Goal: Use online tool/utility: Utilize a website feature to perform a specific function

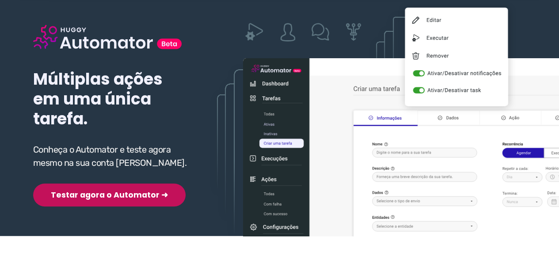
scroll to position [88, 0]
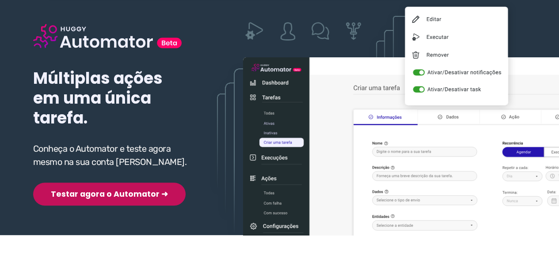
click at [96, 172] on div "Múltiplas ações em uma única tarefa. Conheça o Automator e teste agora mesmo na…" at bounding box center [111, 101] width 157 height 210
click at [93, 193] on button "Testar agora o Automator ➜" at bounding box center [109, 194] width 152 height 23
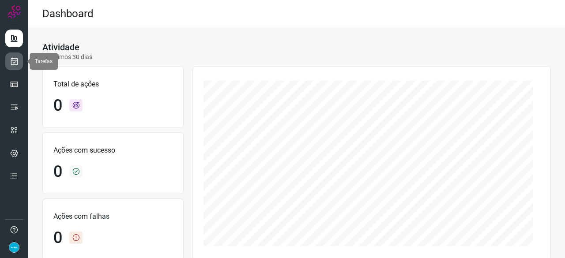
click at [16, 64] on icon at bounding box center [14, 61] width 9 height 9
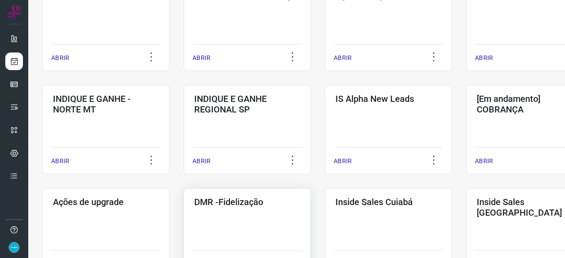
scroll to position [353, 0]
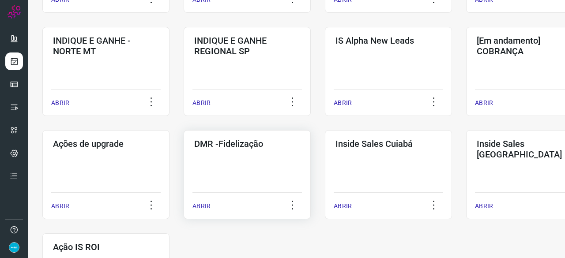
click at [209, 208] on p "ABRIR" at bounding box center [202, 206] width 18 height 9
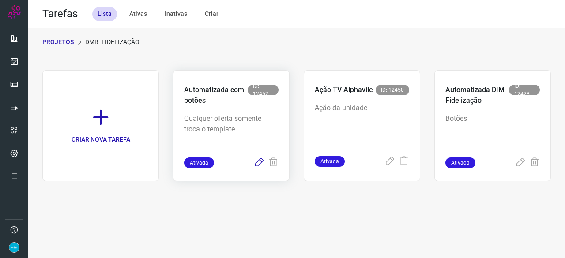
click at [259, 162] on icon at bounding box center [259, 163] width 11 height 11
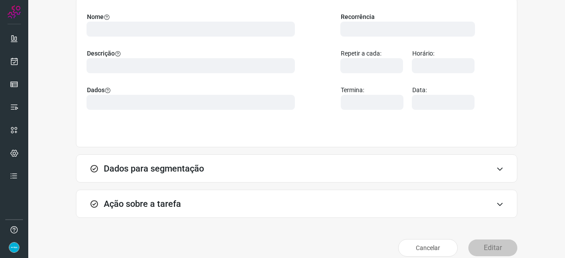
scroll to position [86, 0]
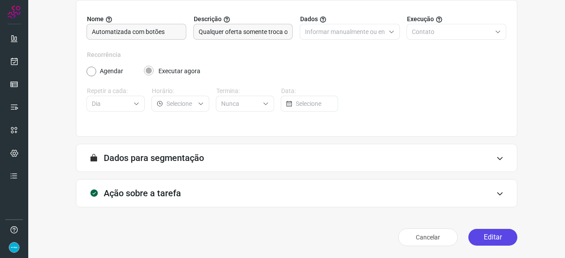
click at [480, 237] on button "Editar" at bounding box center [493, 237] width 49 height 17
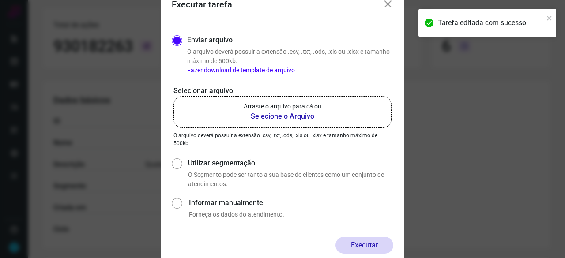
click at [269, 118] on b "Selecione o Arquivo" at bounding box center [283, 116] width 78 height 11
click at [0, 0] on input "Arraste o arquivo para cá ou Selecione o Arquivo" at bounding box center [0, 0] width 0 height 0
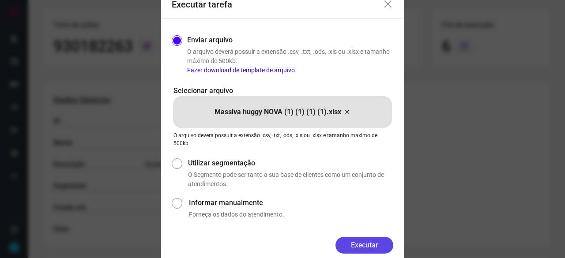
click at [372, 249] on button "Executar" at bounding box center [365, 245] width 58 height 17
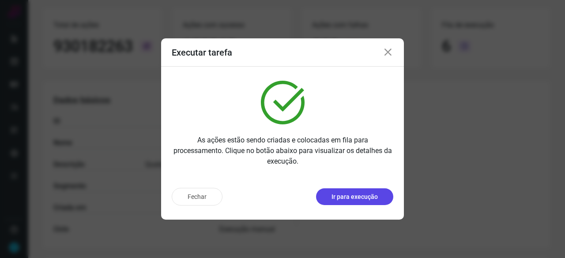
click at [348, 198] on p "Ir para execução" at bounding box center [355, 197] width 46 height 9
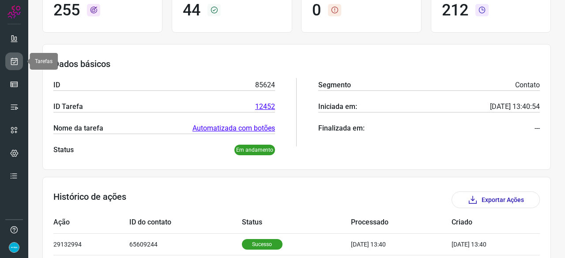
click at [12, 59] on icon at bounding box center [14, 61] width 9 height 9
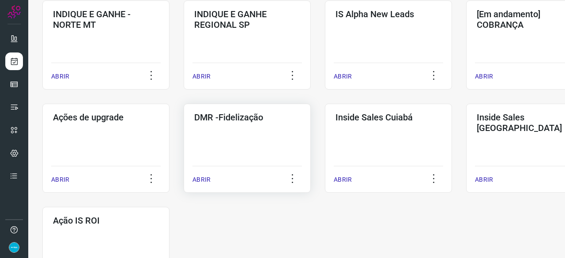
click at [208, 178] on p "ABRIR" at bounding box center [202, 179] width 18 height 9
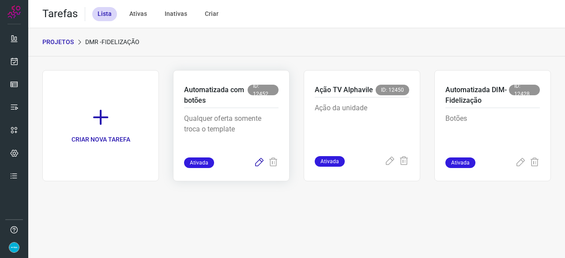
click at [258, 163] on icon at bounding box center [259, 163] width 11 height 11
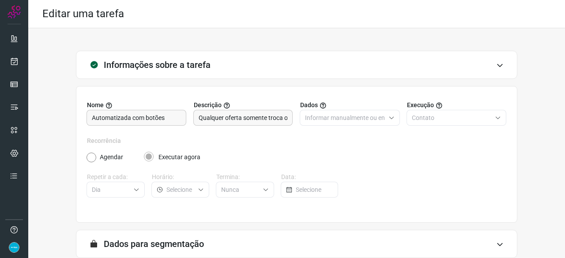
scroll to position [86, 0]
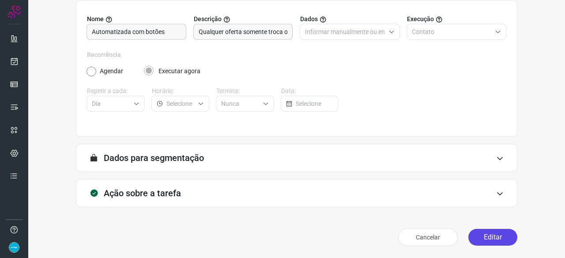
click at [474, 239] on button "Editar" at bounding box center [493, 237] width 49 height 17
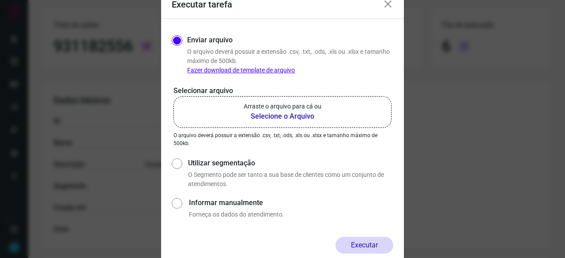
click at [264, 117] on b "Selecione o Arquivo" at bounding box center [283, 116] width 78 height 11
click at [0, 0] on input "Arraste o arquivo para cá ou Selecione o Arquivo" at bounding box center [0, 0] width 0 height 0
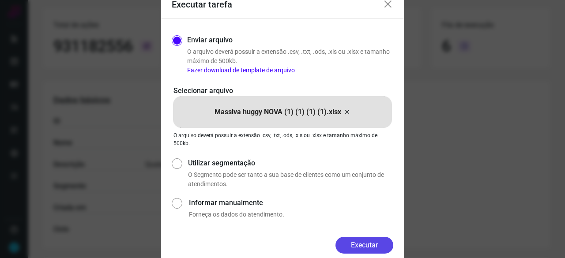
click at [379, 246] on button "Executar" at bounding box center [365, 245] width 58 height 17
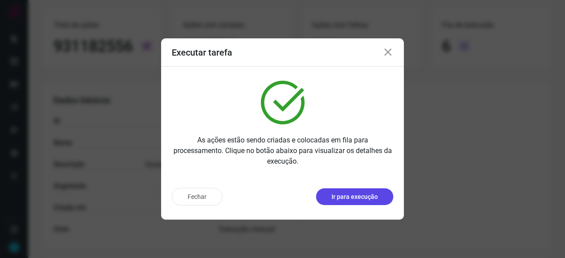
click at [369, 200] on p "Ir para execução" at bounding box center [355, 197] width 46 height 9
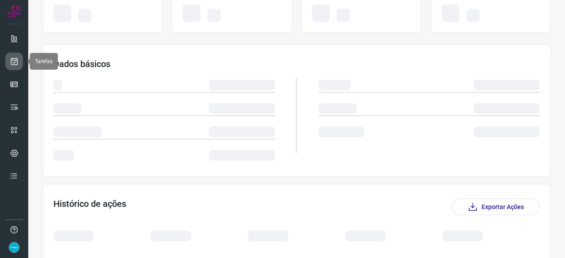
click at [12, 58] on icon at bounding box center [14, 61] width 9 height 9
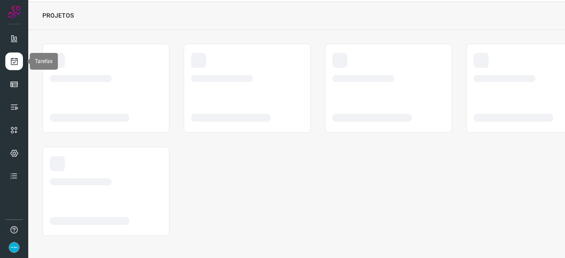
scroll to position [26, 0]
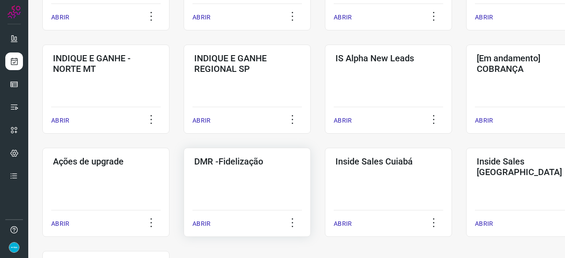
click at [208, 226] on p "ABRIR" at bounding box center [202, 223] width 18 height 9
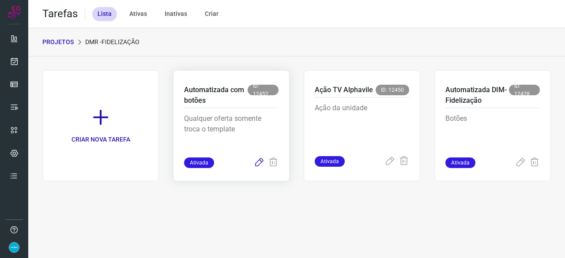
click at [261, 161] on icon at bounding box center [259, 163] width 11 height 11
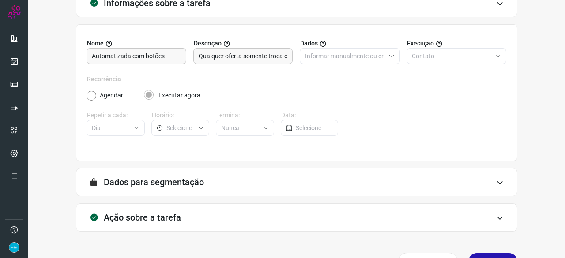
scroll to position [86, 0]
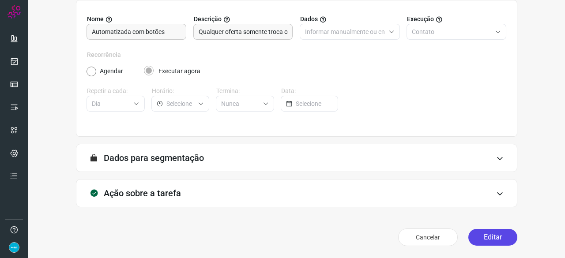
click at [492, 234] on button "Editar" at bounding box center [493, 237] width 49 height 17
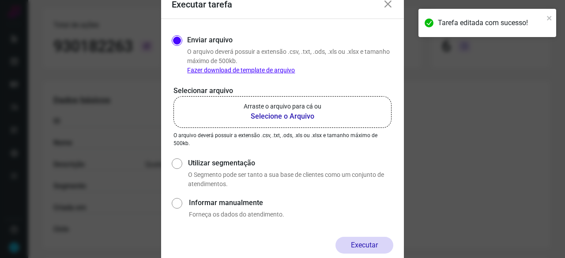
click at [262, 115] on b "Selecione o Arquivo" at bounding box center [283, 116] width 78 height 11
click at [0, 0] on input "Arraste o arquivo para cá ou Selecione o Arquivo" at bounding box center [0, 0] width 0 height 0
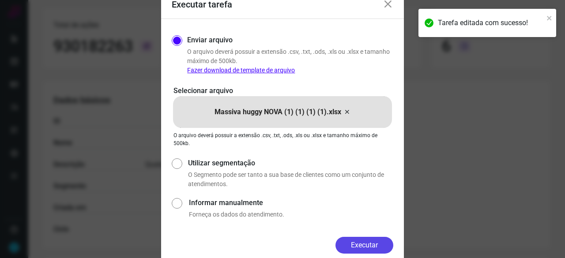
click at [359, 244] on button "Executar" at bounding box center [365, 245] width 58 height 17
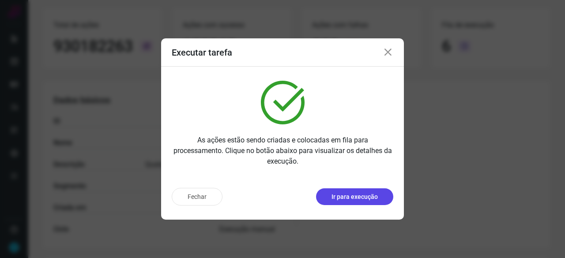
click at [367, 198] on p "Ir para execução" at bounding box center [355, 197] width 46 height 9
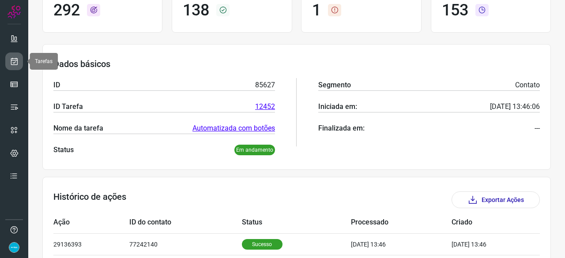
click at [13, 62] on icon at bounding box center [14, 61] width 9 height 9
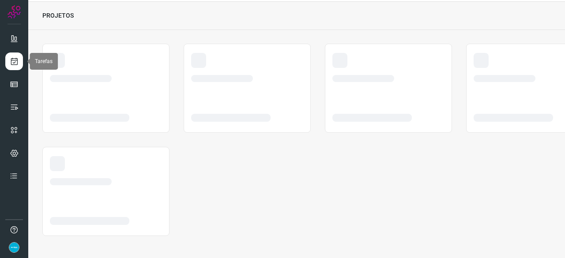
scroll to position [26, 0]
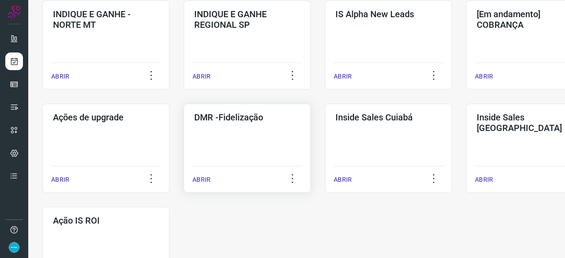
click at [203, 184] on p "ABRIR" at bounding box center [202, 179] width 18 height 9
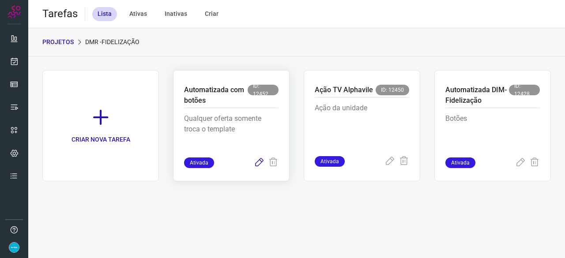
click at [259, 163] on icon at bounding box center [259, 163] width 11 height 11
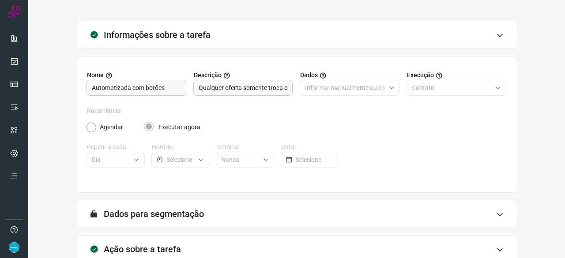
scroll to position [86, 0]
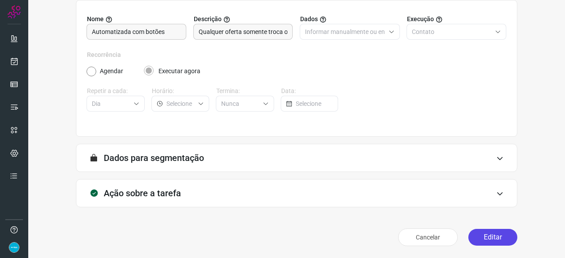
click at [494, 238] on button "Editar" at bounding box center [493, 237] width 49 height 17
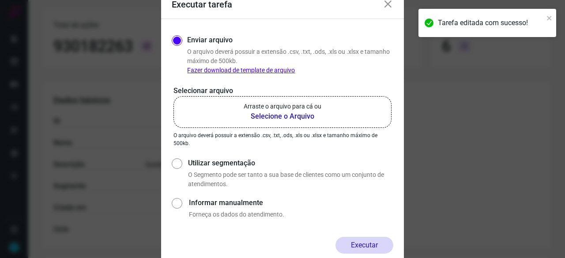
click at [260, 119] on b "Selecione o Arquivo" at bounding box center [283, 116] width 78 height 11
click at [0, 0] on input "Arraste o arquivo para cá ou Selecione o Arquivo" at bounding box center [0, 0] width 0 height 0
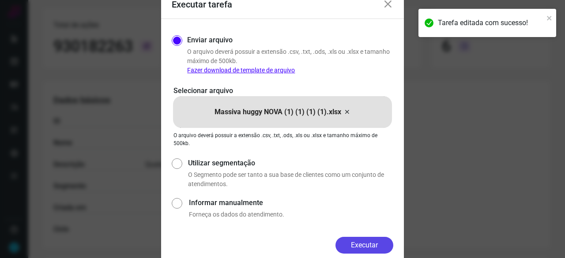
click at [376, 243] on button "Executar" at bounding box center [365, 245] width 58 height 17
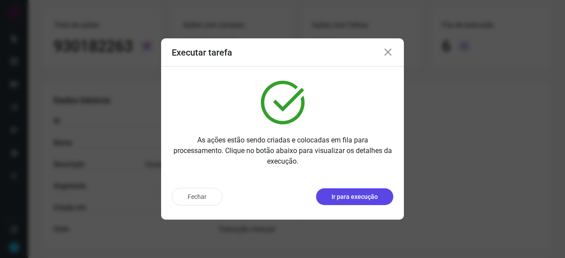
click at [344, 196] on p "Ir para execução" at bounding box center [355, 197] width 46 height 9
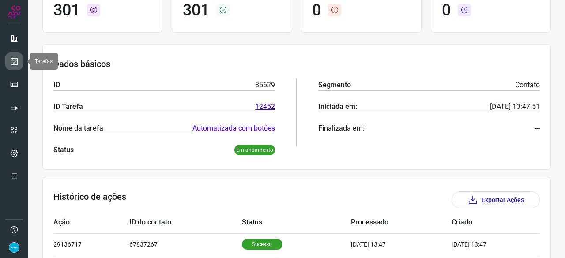
click at [17, 61] on icon at bounding box center [14, 61] width 9 height 9
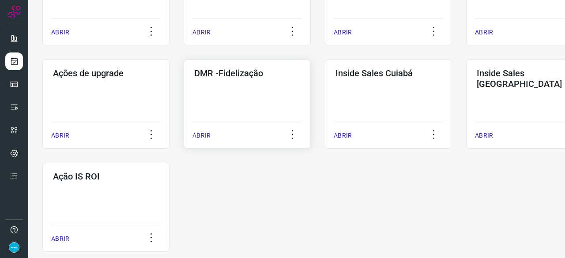
click at [197, 136] on p "ABRIR" at bounding box center [202, 135] width 18 height 9
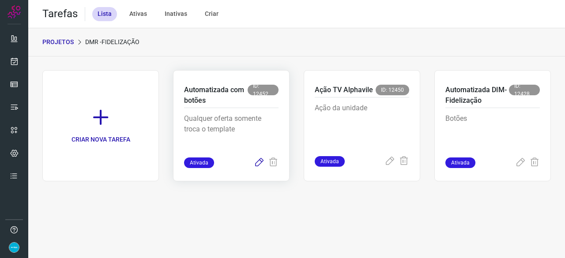
click at [261, 163] on icon at bounding box center [259, 163] width 11 height 11
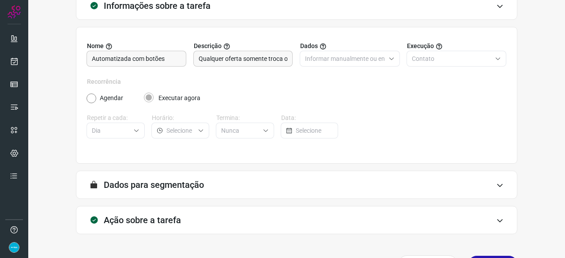
scroll to position [86, 0]
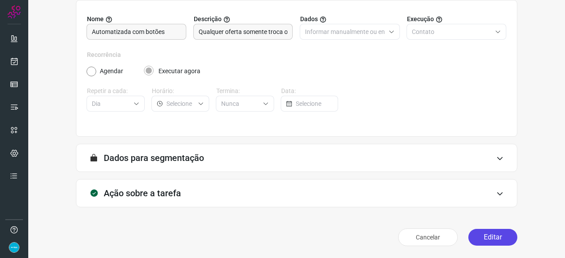
click at [496, 235] on button "Editar" at bounding box center [493, 237] width 49 height 17
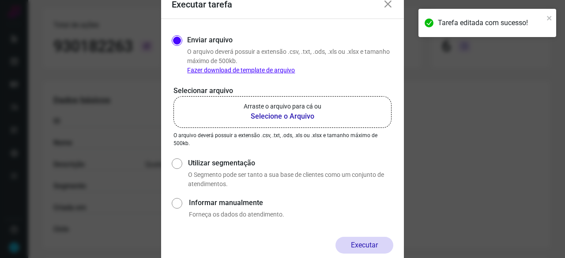
click at [272, 117] on b "Selecione o Arquivo" at bounding box center [283, 116] width 78 height 11
click at [0, 0] on input "Arraste o arquivo para cá ou Selecione o Arquivo" at bounding box center [0, 0] width 0 height 0
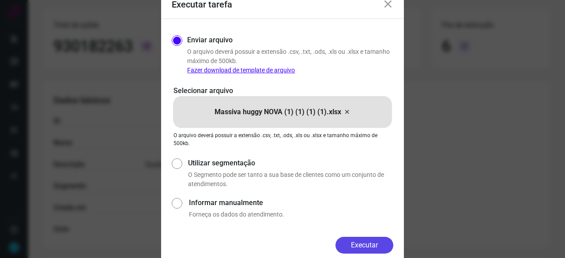
click at [372, 248] on button "Executar" at bounding box center [365, 245] width 58 height 17
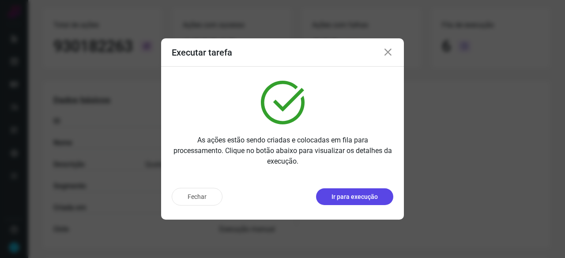
click at [339, 194] on p "Ir para execução" at bounding box center [355, 197] width 46 height 9
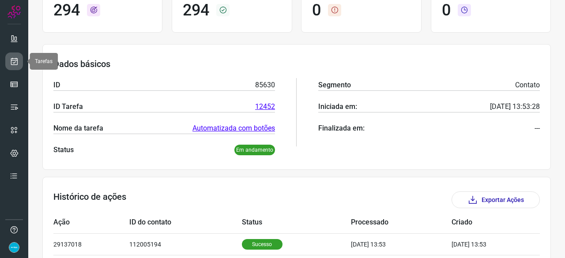
click at [11, 55] on link at bounding box center [14, 62] width 18 height 18
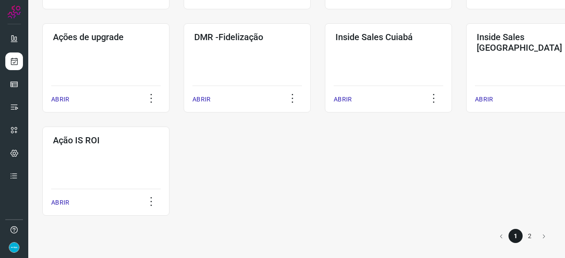
scroll to position [461, 0]
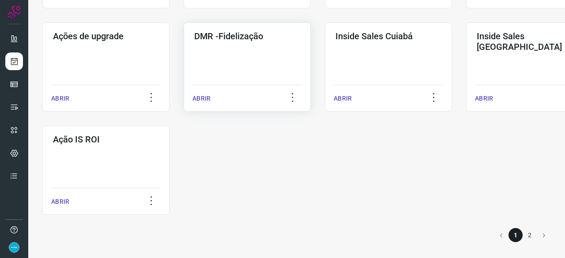
click at [211, 95] on div "ABRIR" at bounding box center [248, 96] width 110 height 22
click at [202, 99] on p "ABRIR" at bounding box center [202, 98] width 18 height 9
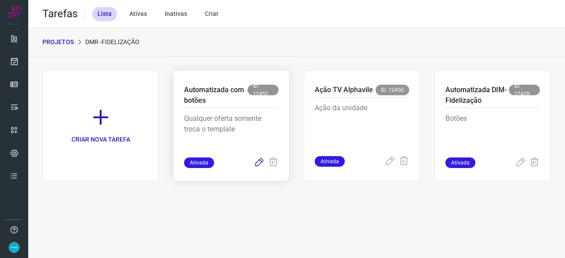
click at [260, 160] on icon at bounding box center [259, 163] width 11 height 11
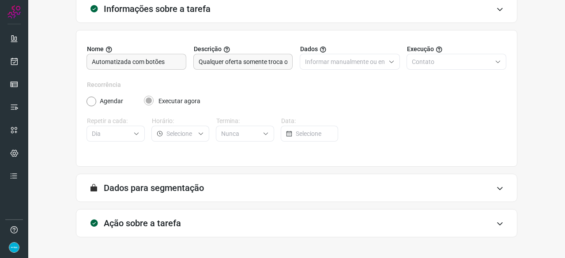
scroll to position [86, 0]
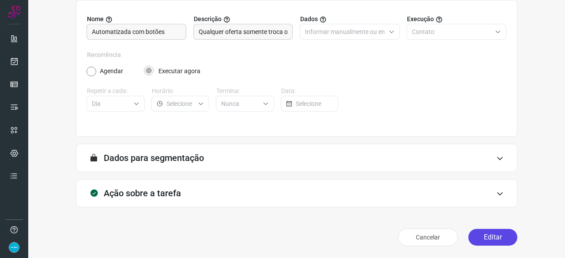
drag, startPoint x: 492, startPoint y: 241, endPoint x: 488, endPoint y: 242, distance: 4.5
click at [492, 241] on button "Editar" at bounding box center [493, 237] width 49 height 17
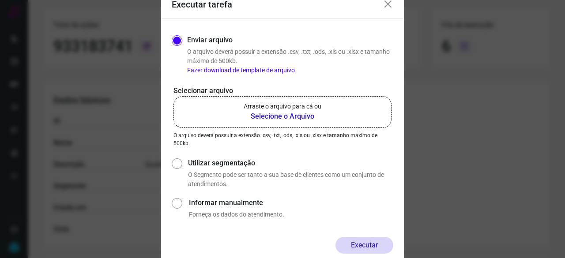
click at [279, 116] on b "Selecione o Arquivo" at bounding box center [283, 116] width 78 height 11
click at [0, 0] on input "Arraste o arquivo para cá ou Selecione o Arquivo" at bounding box center [0, 0] width 0 height 0
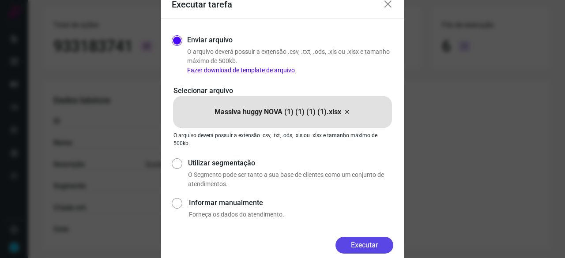
click at [363, 249] on button "Executar" at bounding box center [365, 245] width 58 height 17
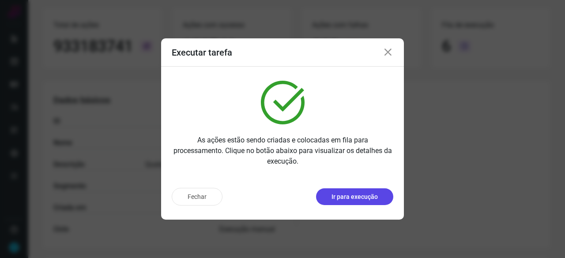
click at [374, 198] on p "Ir para execução" at bounding box center [355, 197] width 46 height 9
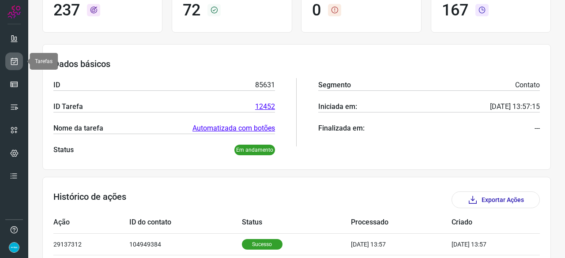
click at [17, 63] on icon at bounding box center [14, 61] width 9 height 9
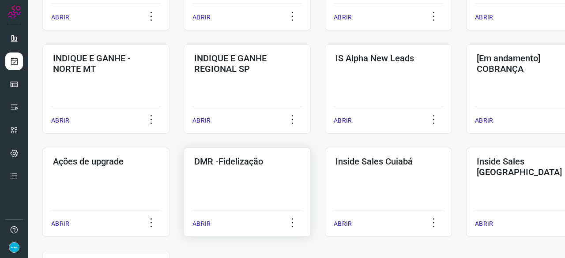
click at [201, 220] on p "ABRIR" at bounding box center [202, 223] width 18 height 9
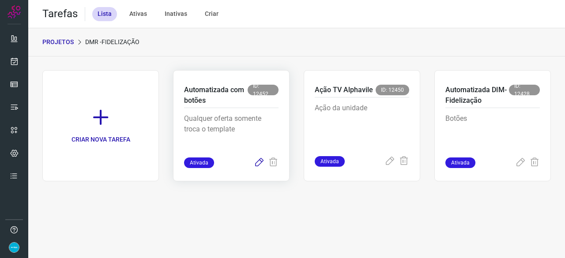
click at [256, 164] on icon at bounding box center [259, 163] width 11 height 11
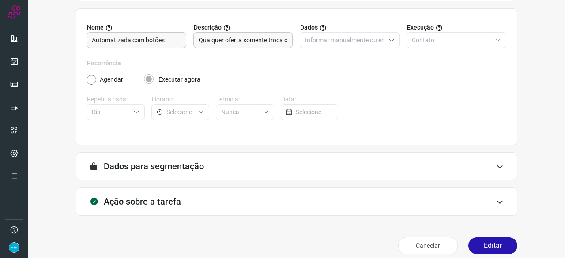
scroll to position [86, 0]
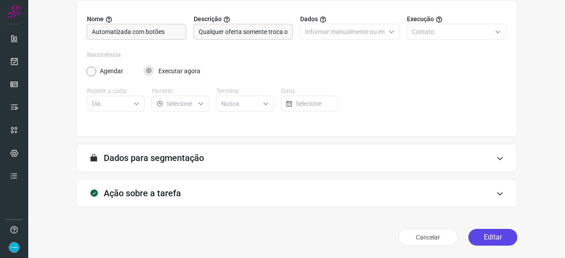
click at [494, 239] on button "Editar" at bounding box center [493, 237] width 49 height 17
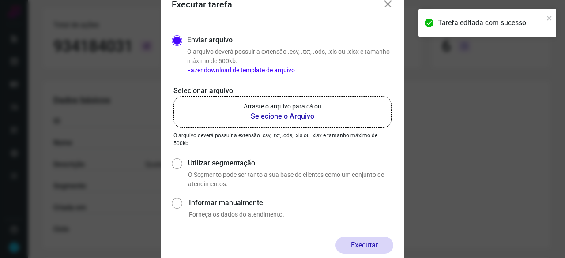
click at [264, 116] on b "Selecione o Arquivo" at bounding box center [283, 116] width 78 height 11
click at [0, 0] on input "Arraste o arquivo para cá ou Selecione o Arquivo" at bounding box center [0, 0] width 0 height 0
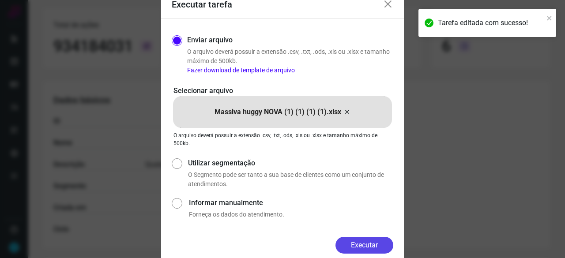
drag, startPoint x: 352, startPoint y: 239, endPoint x: 359, endPoint y: 239, distance: 7.9
click at [352, 239] on button "Executar" at bounding box center [365, 245] width 58 height 17
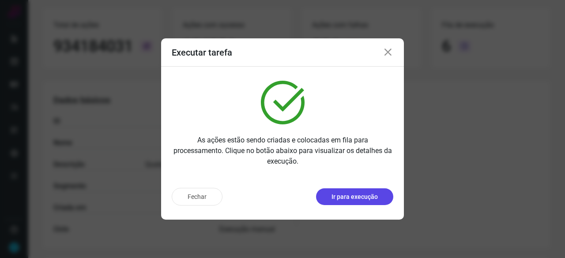
click at [367, 197] on p "Ir para execução" at bounding box center [355, 197] width 46 height 9
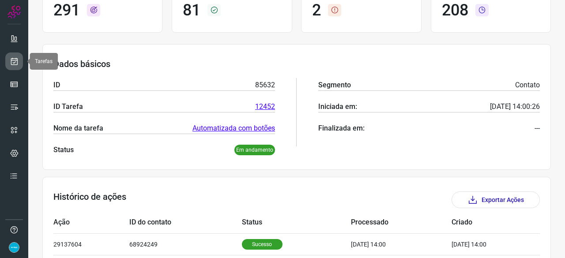
click at [14, 59] on icon at bounding box center [14, 61] width 9 height 9
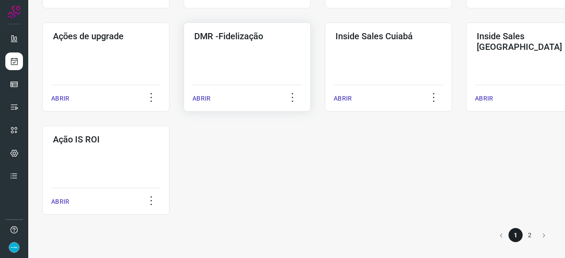
click at [201, 96] on p "ABRIR" at bounding box center [202, 98] width 18 height 9
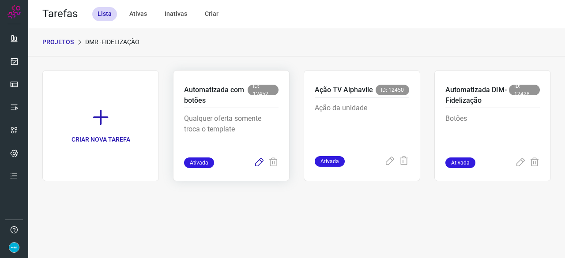
click at [261, 162] on icon at bounding box center [259, 163] width 11 height 11
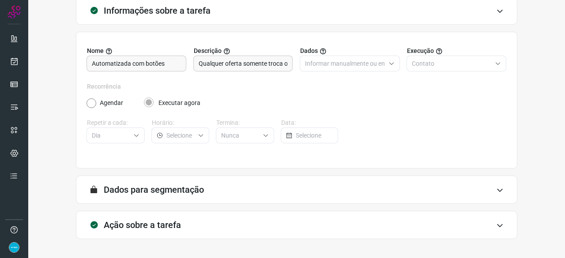
scroll to position [86, 0]
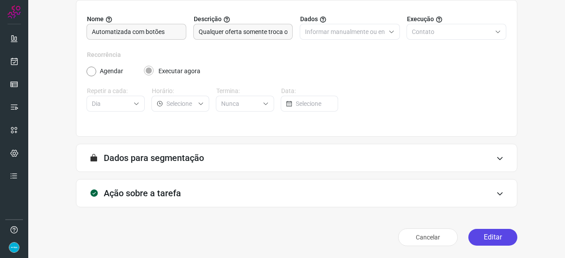
click at [499, 239] on button "Editar" at bounding box center [493, 237] width 49 height 17
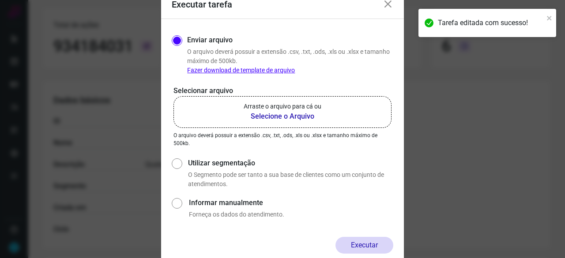
click at [261, 116] on b "Selecione o Arquivo" at bounding box center [283, 116] width 78 height 11
click at [0, 0] on input "Arraste o arquivo para cá ou Selecione o Arquivo" at bounding box center [0, 0] width 0 height 0
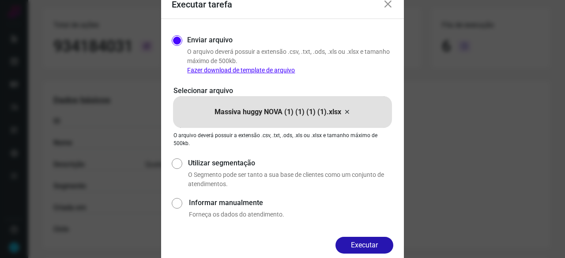
click at [385, 244] on button "Executar" at bounding box center [365, 245] width 58 height 17
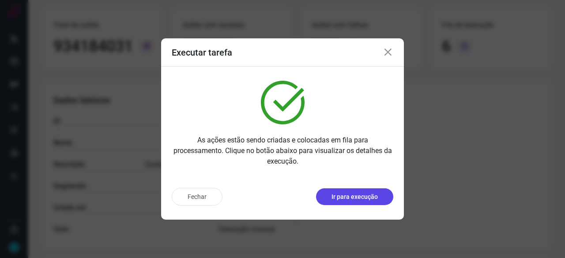
click at [372, 190] on button "Ir para execução" at bounding box center [354, 197] width 77 height 17
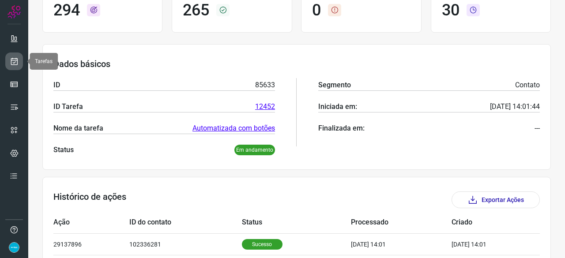
click at [12, 62] on icon at bounding box center [14, 61] width 9 height 9
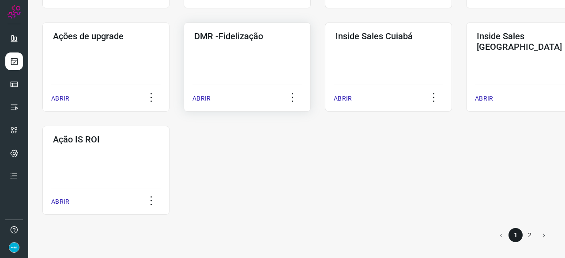
click at [200, 100] on p "ABRIR" at bounding box center [202, 98] width 18 height 9
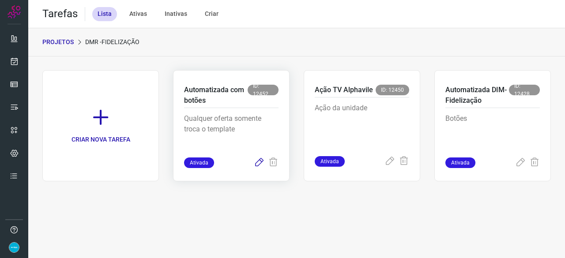
click at [258, 163] on icon at bounding box center [259, 163] width 11 height 11
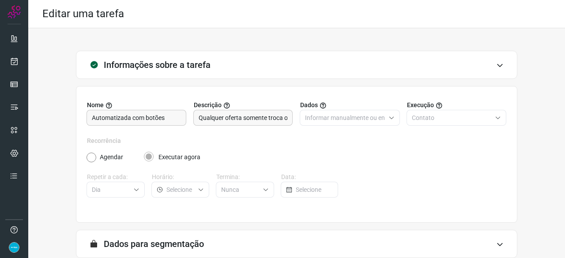
scroll to position [86, 0]
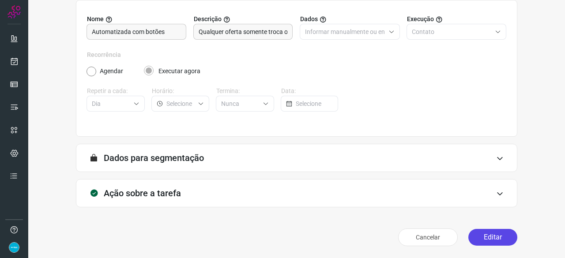
click at [481, 239] on button "Editar" at bounding box center [493, 237] width 49 height 17
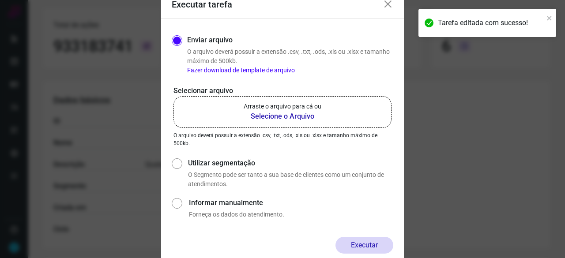
click at [271, 115] on b "Selecione o Arquivo" at bounding box center [283, 116] width 78 height 11
click at [0, 0] on input "Arraste o arquivo para cá ou Selecione o Arquivo" at bounding box center [0, 0] width 0 height 0
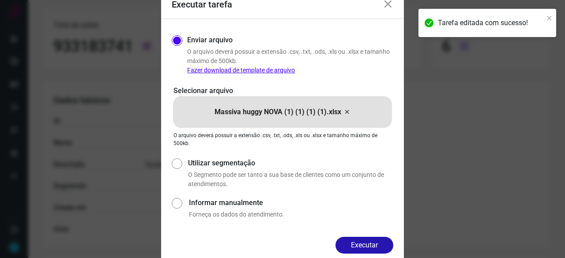
drag, startPoint x: 371, startPoint y: 242, endPoint x: 387, endPoint y: 247, distance: 16.2
click at [372, 242] on button "Executar" at bounding box center [365, 245] width 58 height 17
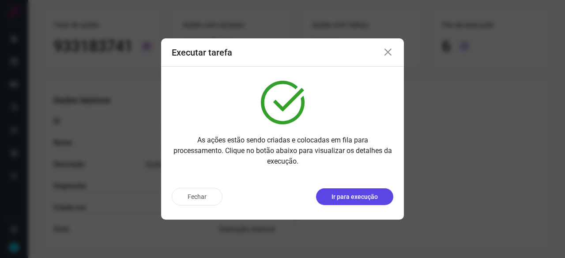
click at [351, 197] on p "Ir para execução" at bounding box center [355, 197] width 46 height 9
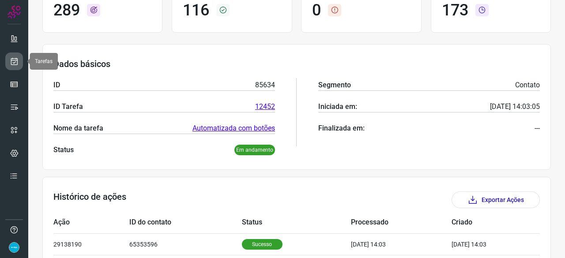
click at [16, 58] on icon at bounding box center [14, 61] width 9 height 9
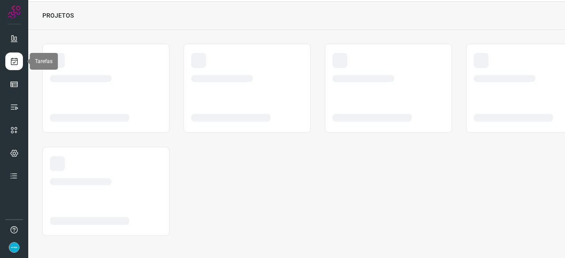
scroll to position [26, 0]
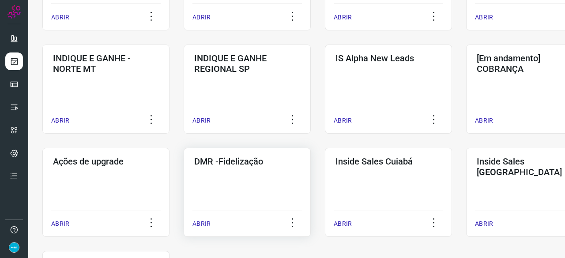
click at [196, 223] on p "ABRIR" at bounding box center [202, 223] width 18 height 9
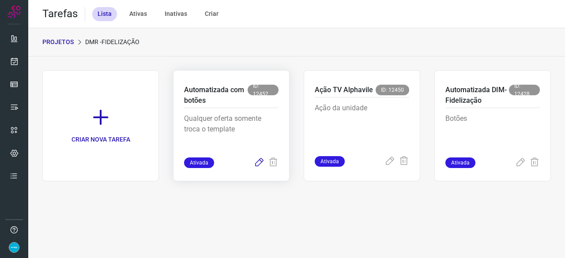
click at [256, 163] on icon at bounding box center [259, 163] width 11 height 11
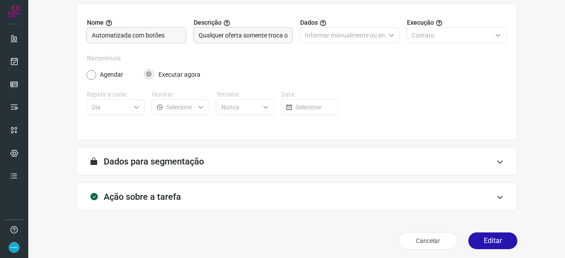
scroll to position [86, 0]
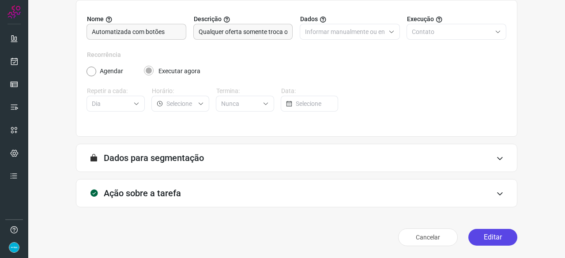
click at [479, 237] on button "Editar" at bounding box center [493, 237] width 49 height 17
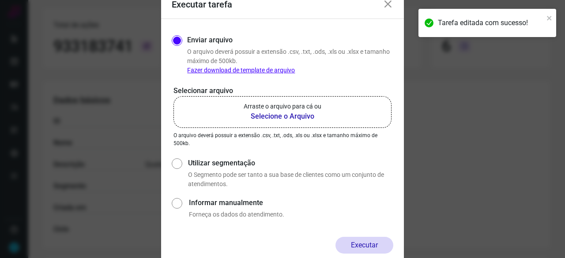
click at [273, 116] on b "Selecione o Arquivo" at bounding box center [283, 116] width 78 height 11
click at [0, 0] on input "Arraste o arquivo para cá ou Selecione o Arquivo" at bounding box center [0, 0] width 0 height 0
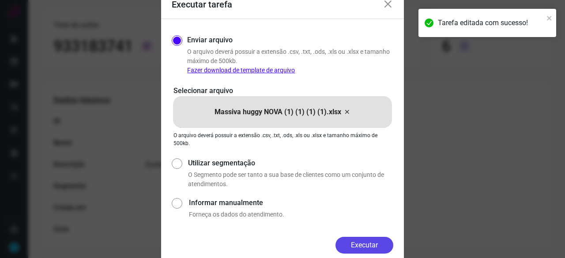
click at [363, 245] on button "Executar" at bounding box center [365, 245] width 58 height 17
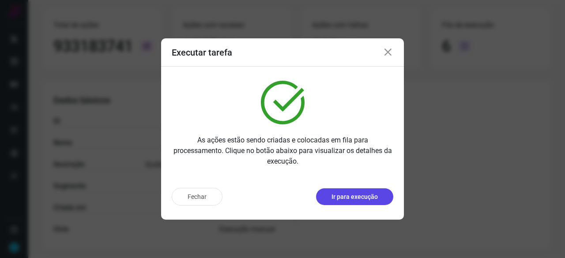
click at [355, 197] on p "Ir para execução" at bounding box center [355, 197] width 46 height 9
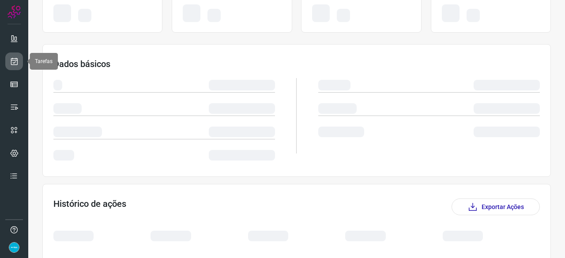
click at [16, 56] on link at bounding box center [14, 62] width 18 height 18
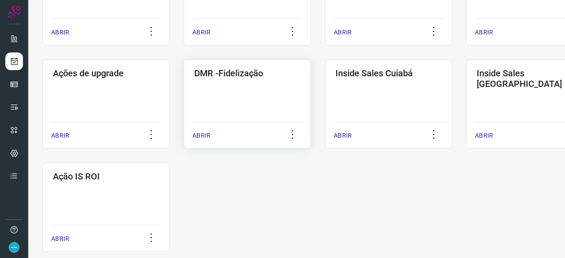
click at [204, 137] on p "ABRIR" at bounding box center [202, 135] width 18 height 9
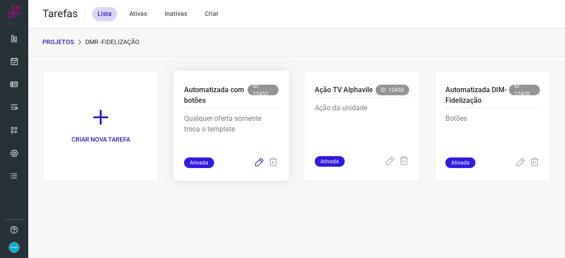
click at [257, 163] on icon at bounding box center [259, 163] width 11 height 11
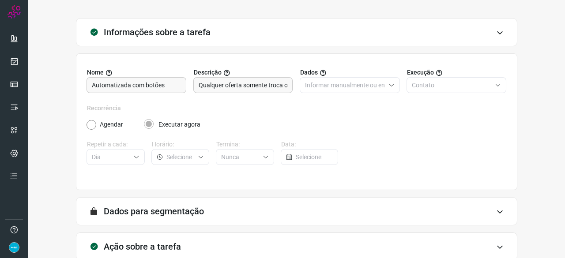
scroll to position [86, 0]
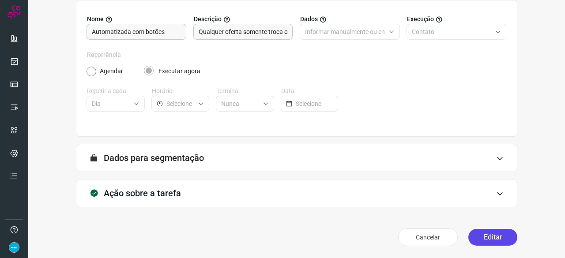
click at [488, 238] on button "Editar" at bounding box center [493, 237] width 49 height 17
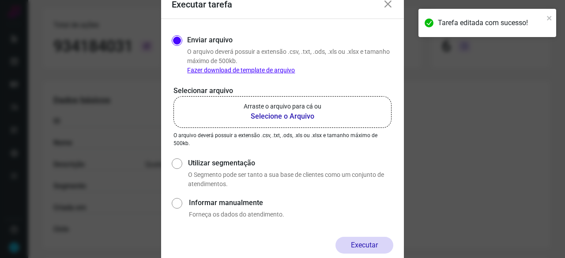
click at [277, 116] on b "Selecione o Arquivo" at bounding box center [283, 116] width 78 height 11
click at [0, 0] on input "Arraste o arquivo para cá ou Selecione o Arquivo" at bounding box center [0, 0] width 0 height 0
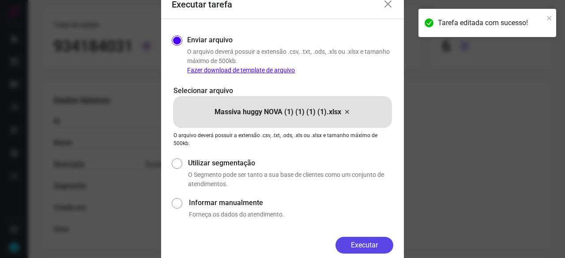
click at [379, 243] on button "Executar" at bounding box center [365, 245] width 58 height 17
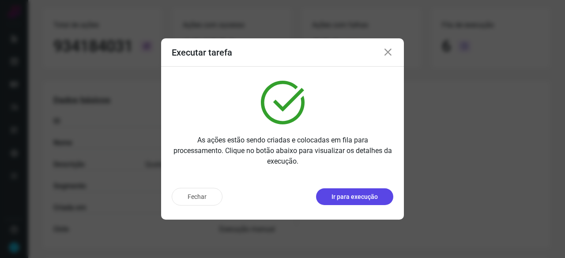
click at [355, 200] on p "Ir para execução" at bounding box center [355, 197] width 46 height 9
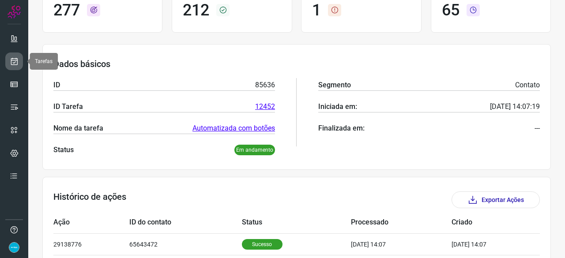
click at [11, 62] on icon at bounding box center [14, 61] width 9 height 9
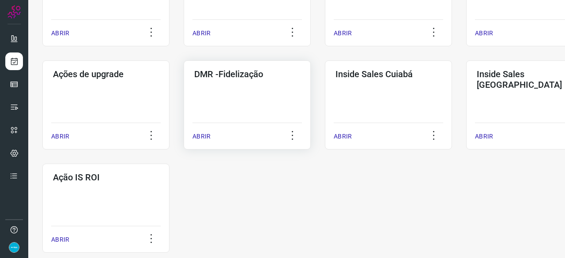
scroll to position [424, 0]
click at [205, 136] on p "ABRIR" at bounding box center [202, 135] width 18 height 9
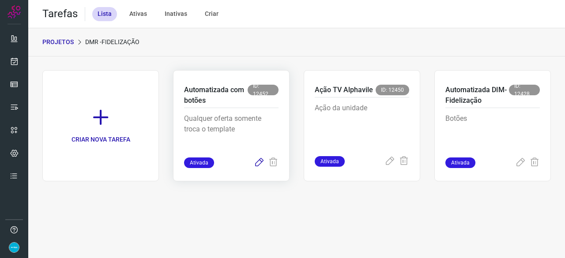
click at [262, 162] on icon at bounding box center [259, 163] width 11 height 11
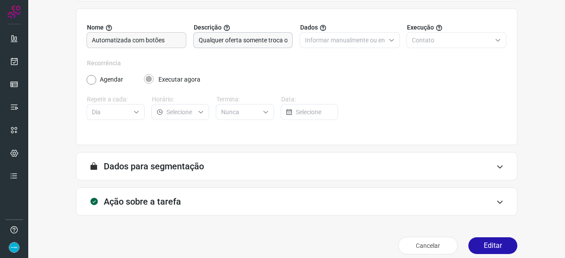
scroll to position [86, 0]
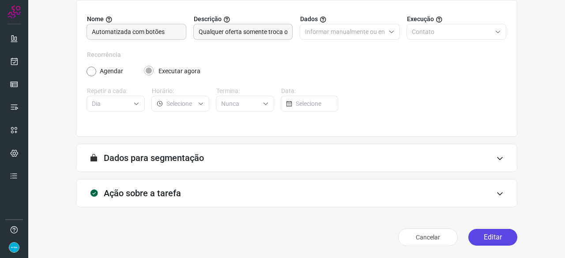
click at [488, 239] on button "Editar" at bounding box center [493, 237] width 49 height 17
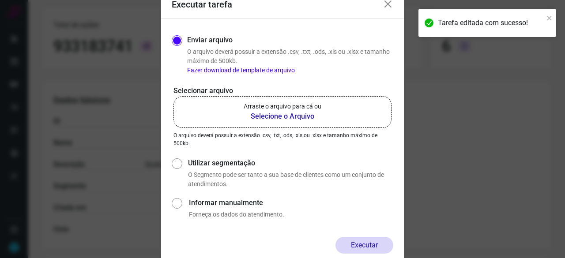
click at [310, 116] on b "Selecione o Arquivo" at bounding box center [283, 116] width 78 height 11
click at [0, 0] on input "Arraste o arquivo para cá ou Selecione o Arquivo" at bounding box center [0, 0] width 0 height 0
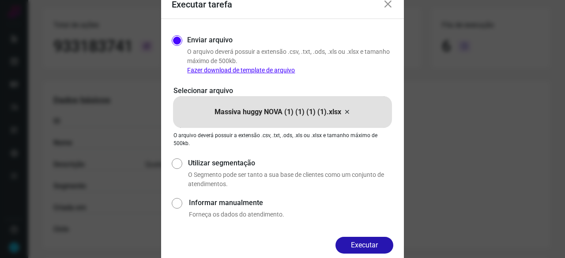
drag, startPoint x: 372, startPoint y: 242, endPoint x: 401, endPoint y: 257, distance: 32.4
click at [372, 242] on button "Executar" at bounding box center [365, 245] width 58 height 17
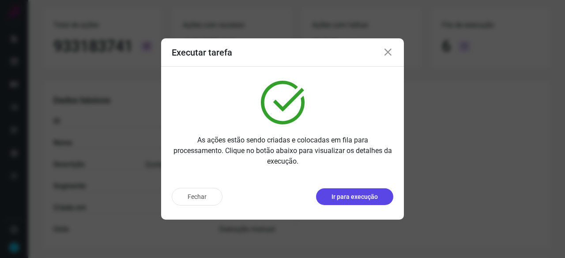
click at [346, 200] on p "Ir para execução" at bounding box center [355, 197] width 46 height 9
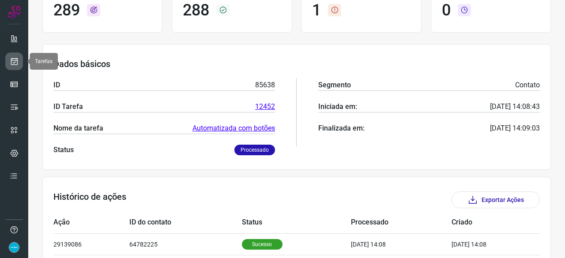
click at [18, 63] on icon at bounding box center [14, 61] width 9 height 9
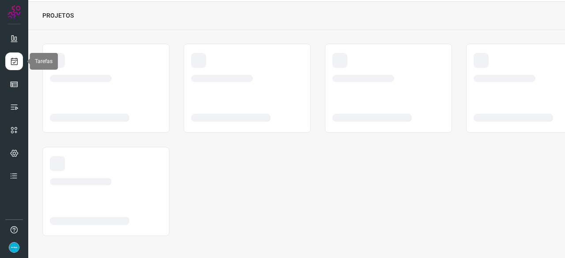
scroll to position [26, 0]
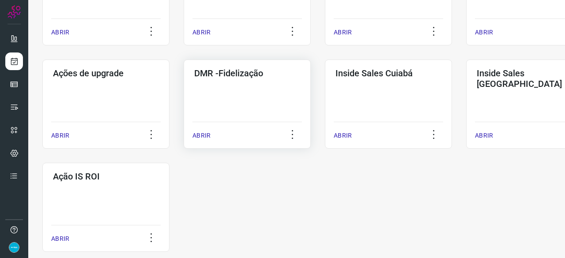
click at [204, 132] on p "ABRIR" at bounding box center [202, 135] width 18 height 9
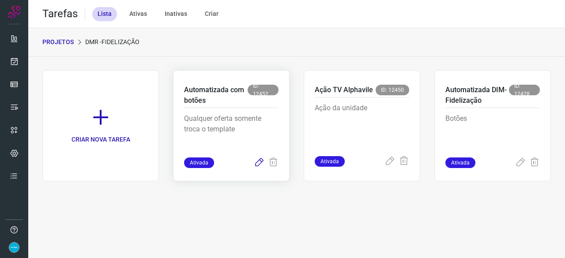
click at [260, 162] on icon at bounding box center [259, 163] width 11 height 11
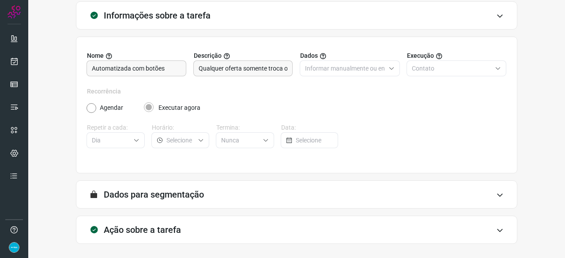
scroll to position [86, 0]
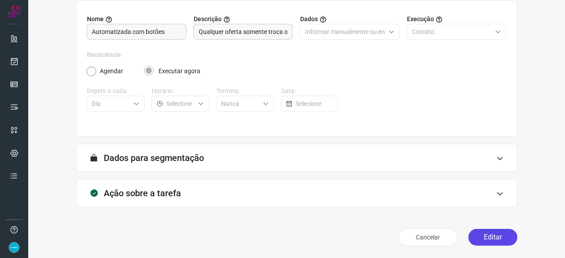
click at [484, 234] on button "Editar" at bounding box center [493, 237] width 49 height 17
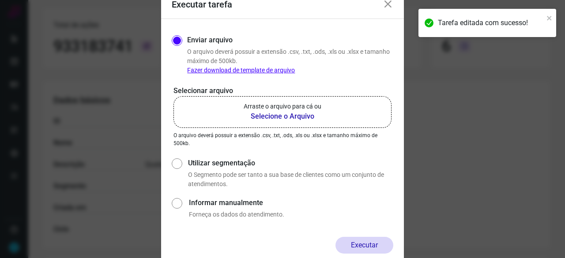
click at [279, 115] on b "Selecione o Arquivo" at bounding box center [283, 116] width 78 height 11
click at [0, 0] on input "Arraste o arquivo para cá ou Selecione o Arquivo" at bounding box center [0, 0] width 0 height 0
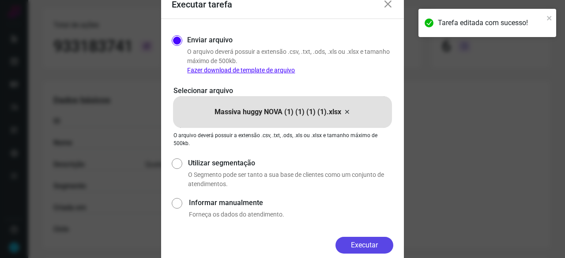
click at [378, 243] on button "Executar" at bounding box center [365, 245] width 58 height 17
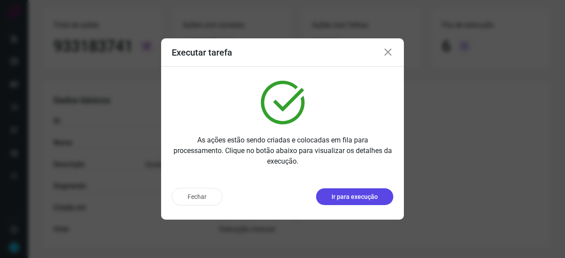
click at [349, 197] on p "Ir para execução" at bounding box center [355, 197] width 46 height 9
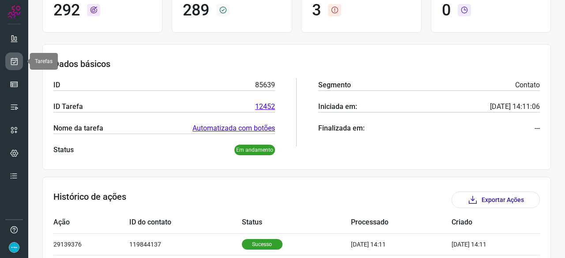
click at [14, 62] on icon at bounding box center [14, 61] width 9 height 9
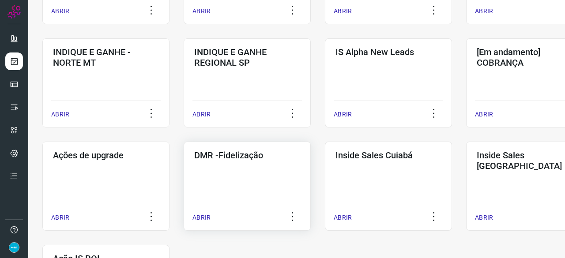
scroll to position [380, 0]
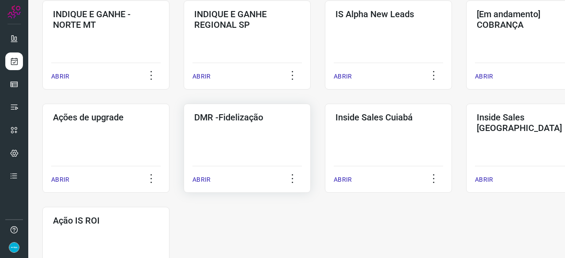
click at [210, 178] on div "ABRIR" at bounding box center [248, 177] width 110 height 22
click at [203, 181] on p "ABRIR" at bounding box center [202, 179] width 18 height 9
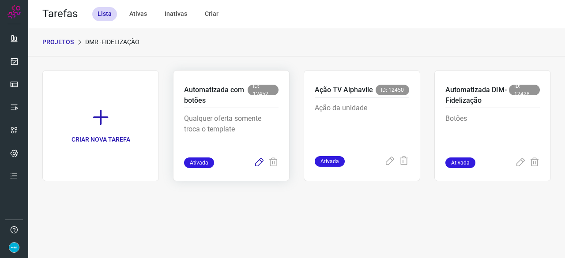
click at [260, 162] on icon at bounding box center [259, 163] width 11 height 11
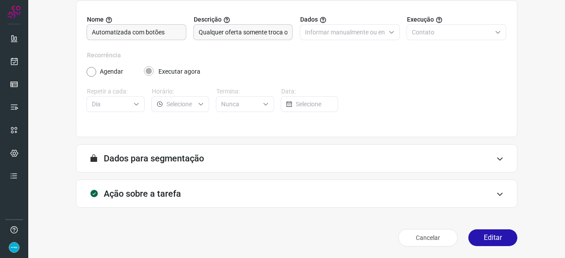
scroll to position [86, 0]
click at [492, 236] on button "Editar" at bounding box center [493, 237] width 49 height 17
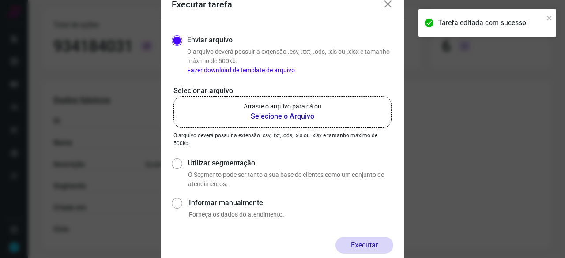
click at [295, 117] on b "Selecione o Arquivo" at bounding box center [283, 116] width 78 height 11
click at [0, 0] on input "Arraste o arquivo para cá ou Selecione o Arquivo" at bounding box center [0, 0] width 0 height 0
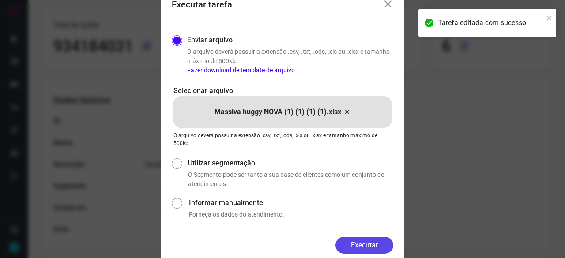
click at [377, 246] on button "Executar" at bounding box center [365, 245] width 58 height 17
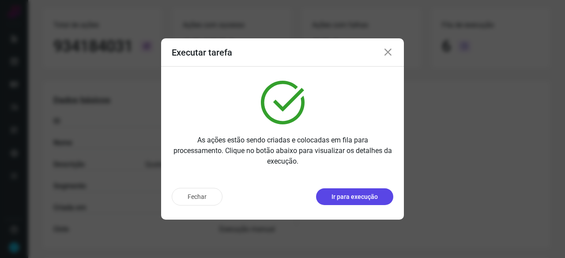
click at [367, 194] on p "Ir para execução" at bounding box center [355, 197] width 46 height 9
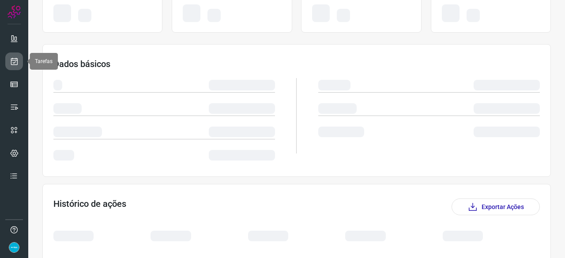
click at [19, 61] on link at bounding box center [14, 62] width 18 height 18
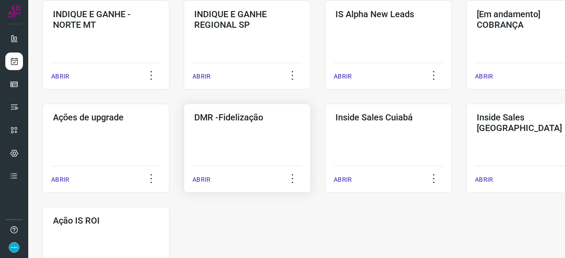
click at [209, 178] on p "ABRIR" at bounding box center [202, 179] width 18 height 9
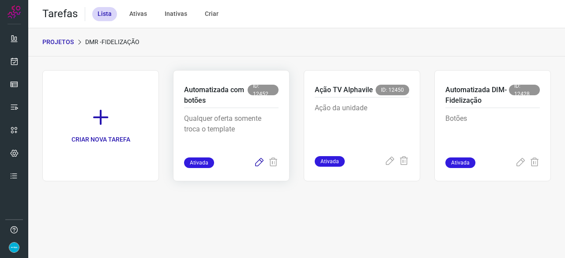
click at [258, 166] on icon at bounding box center [259, 163] width 11 height 11
